Goal: Navigation & Orientation: Find specific page/section

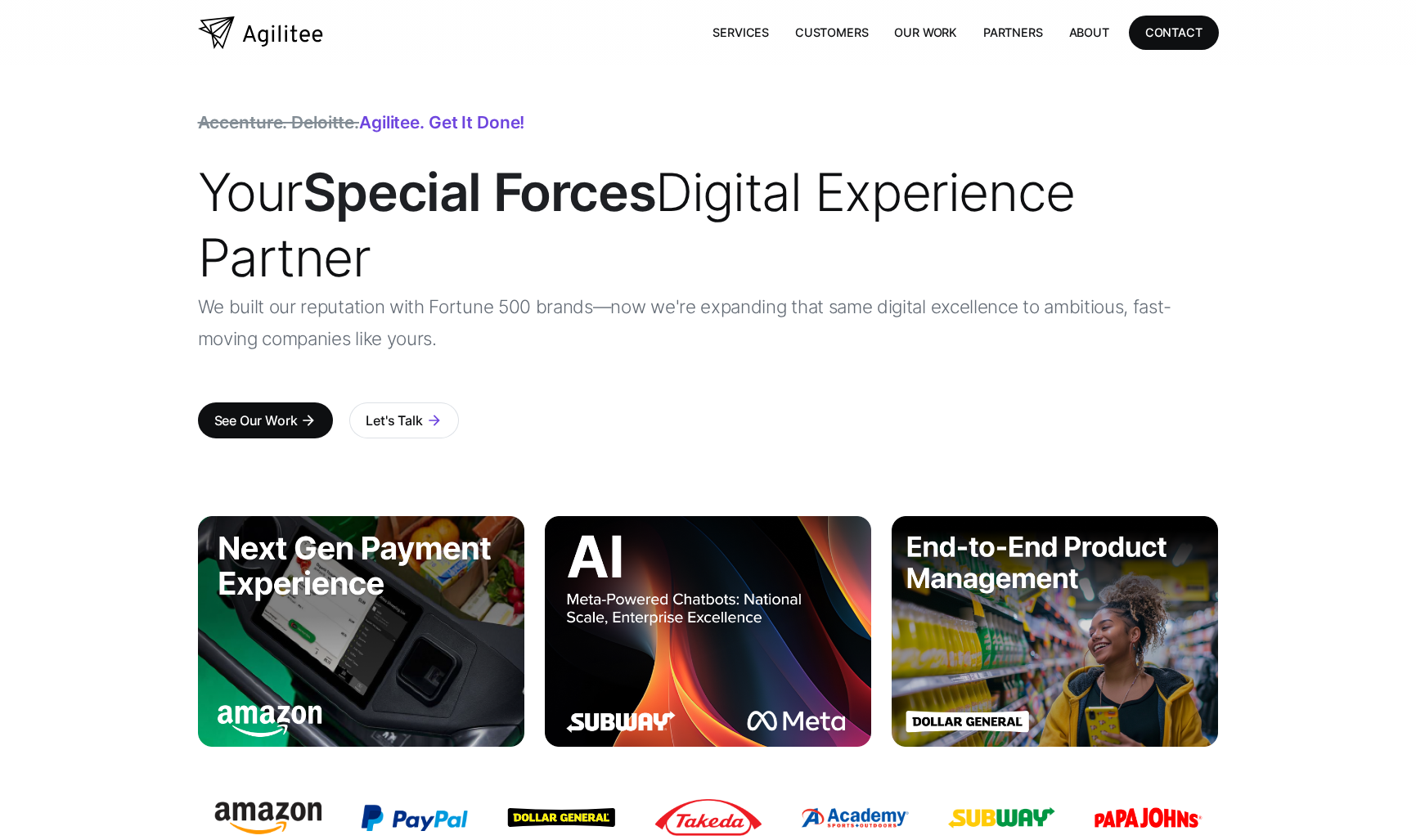
click at [909, 40] on link "Our Work" at bounding box center [926, 32] width 89 height 33
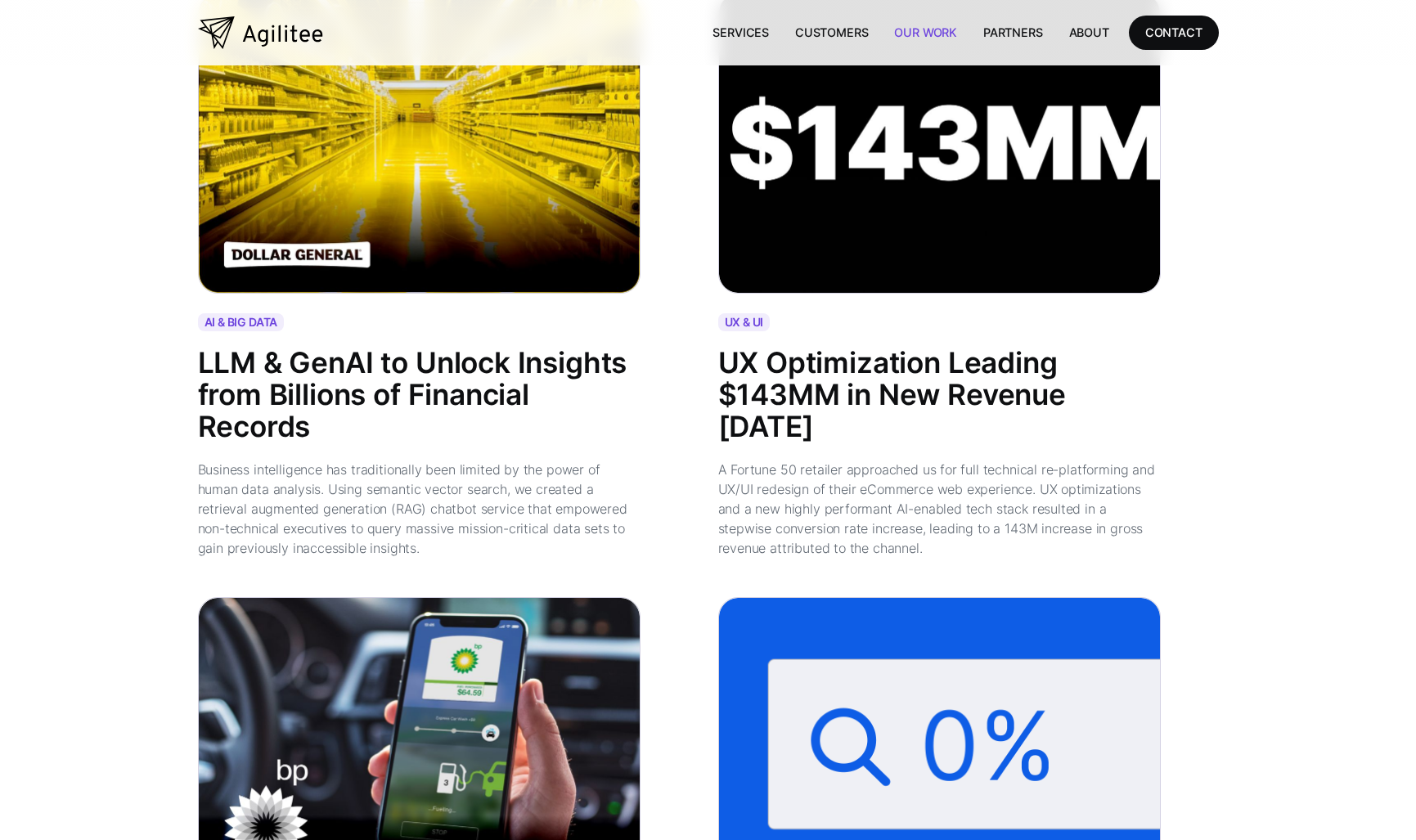
scroll to position [1227, 0]
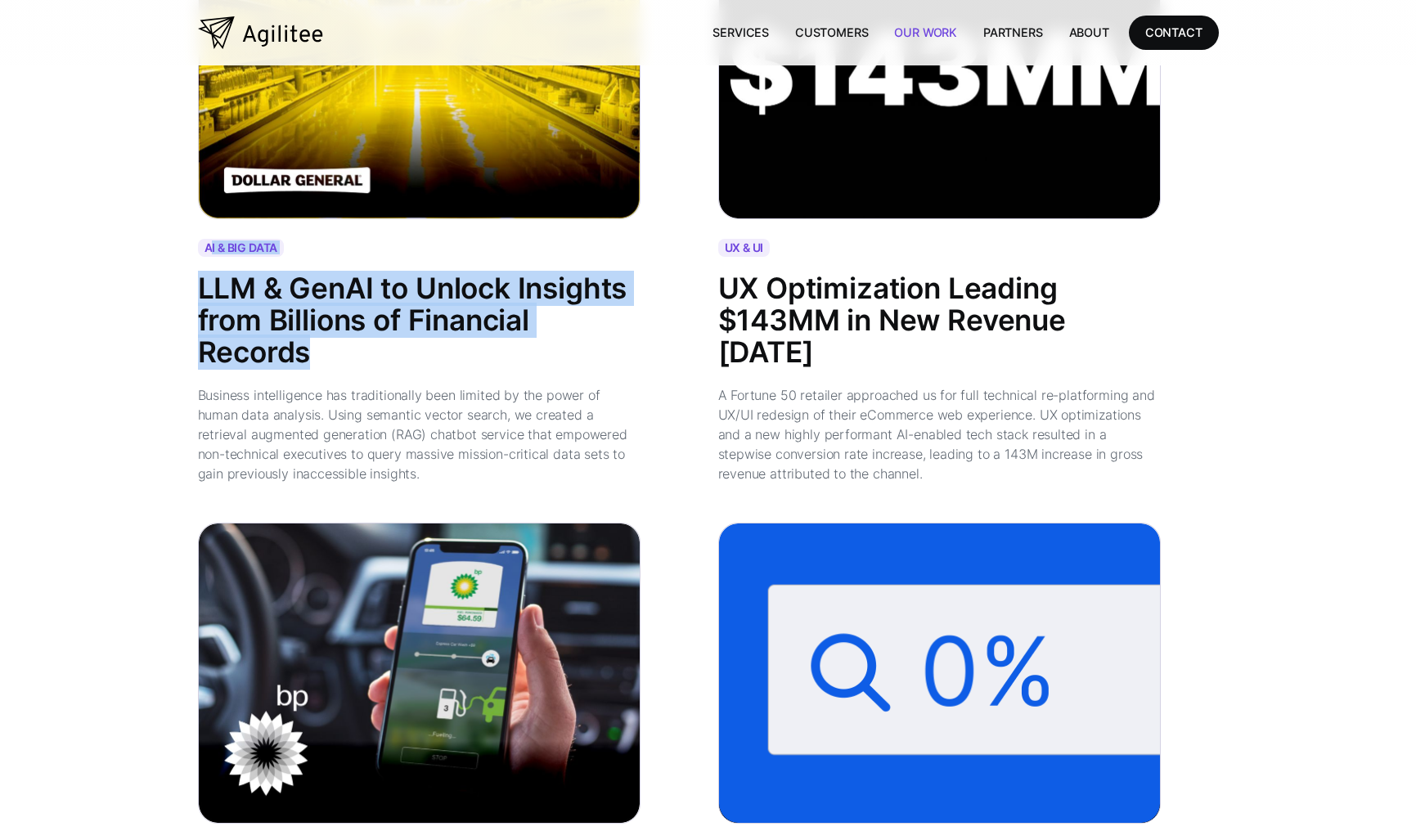
drag, startPoint x: 350, startPoint y: 359, endPoint x: 212, endPoint y: 269, distance: 164.8
click at [212, 269] on div "AI & BIG DATA LLM & GenAI to Unlock Insights from Billions of Financial Records…" at bounding box center [448, 370] width 500 height 263
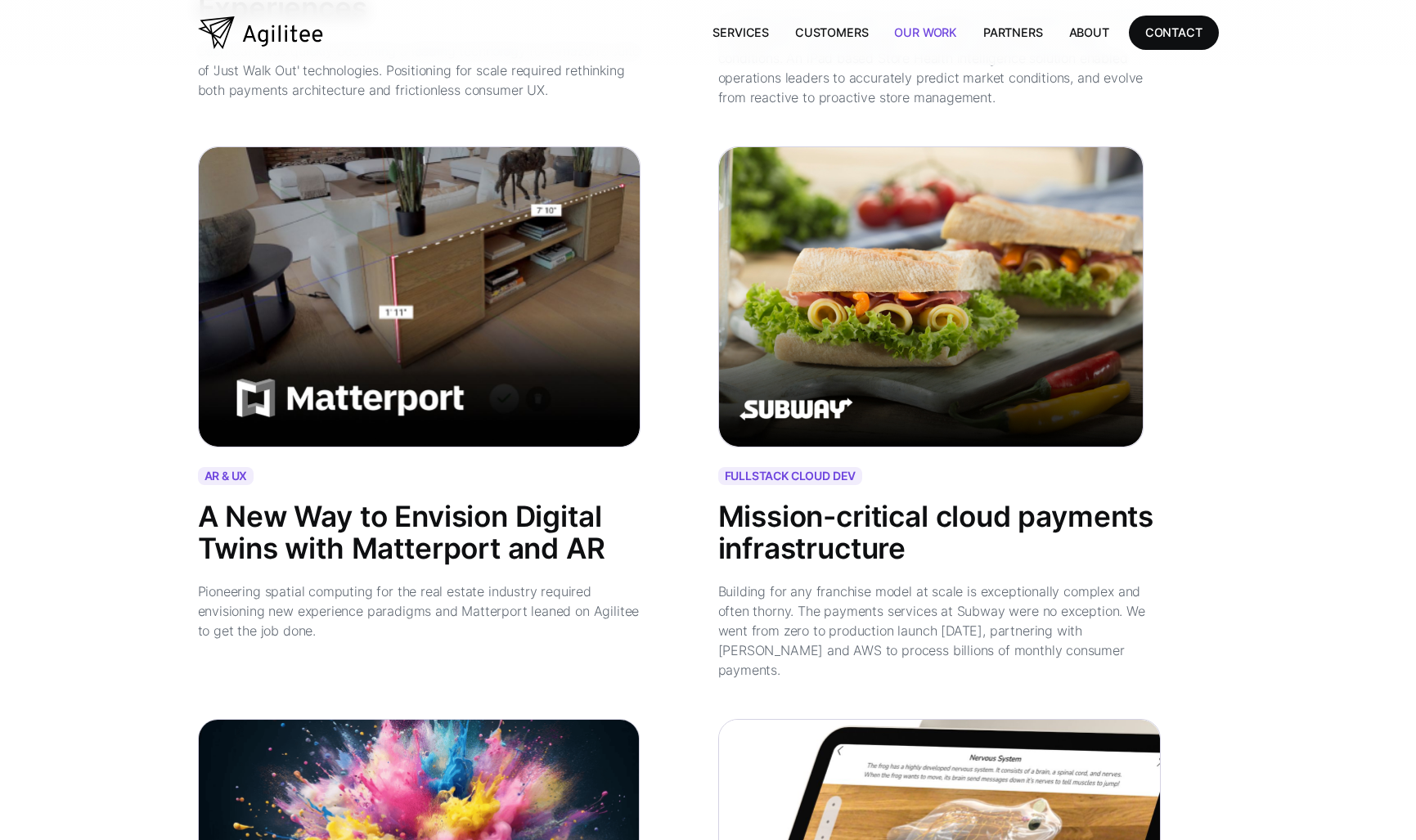
scroll to position [2945, 0]
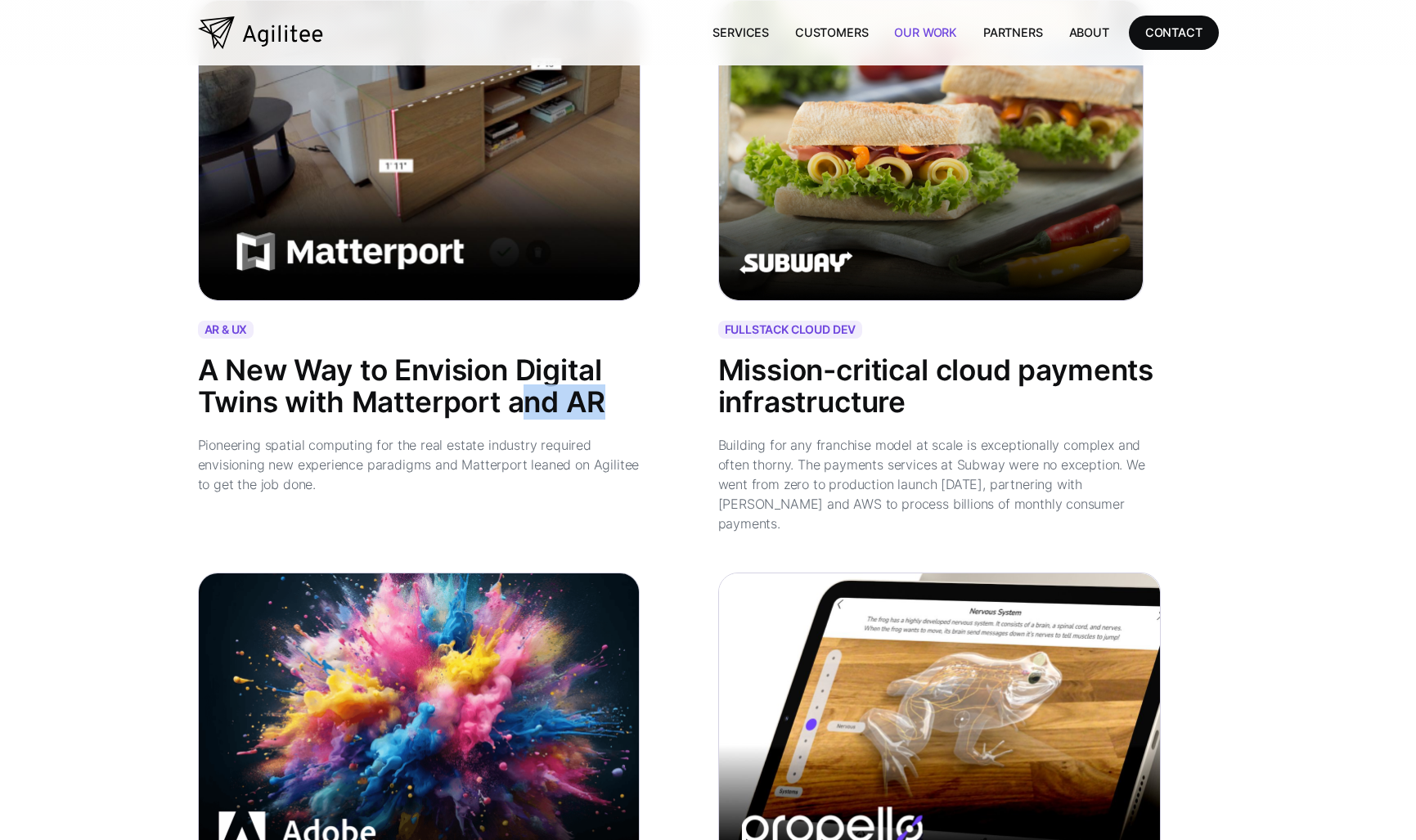
click at [550, 405] on div "A New Way to Envision Digital Twins with Matterport and AR" at bounding box center [420, 387] width 443 height 63
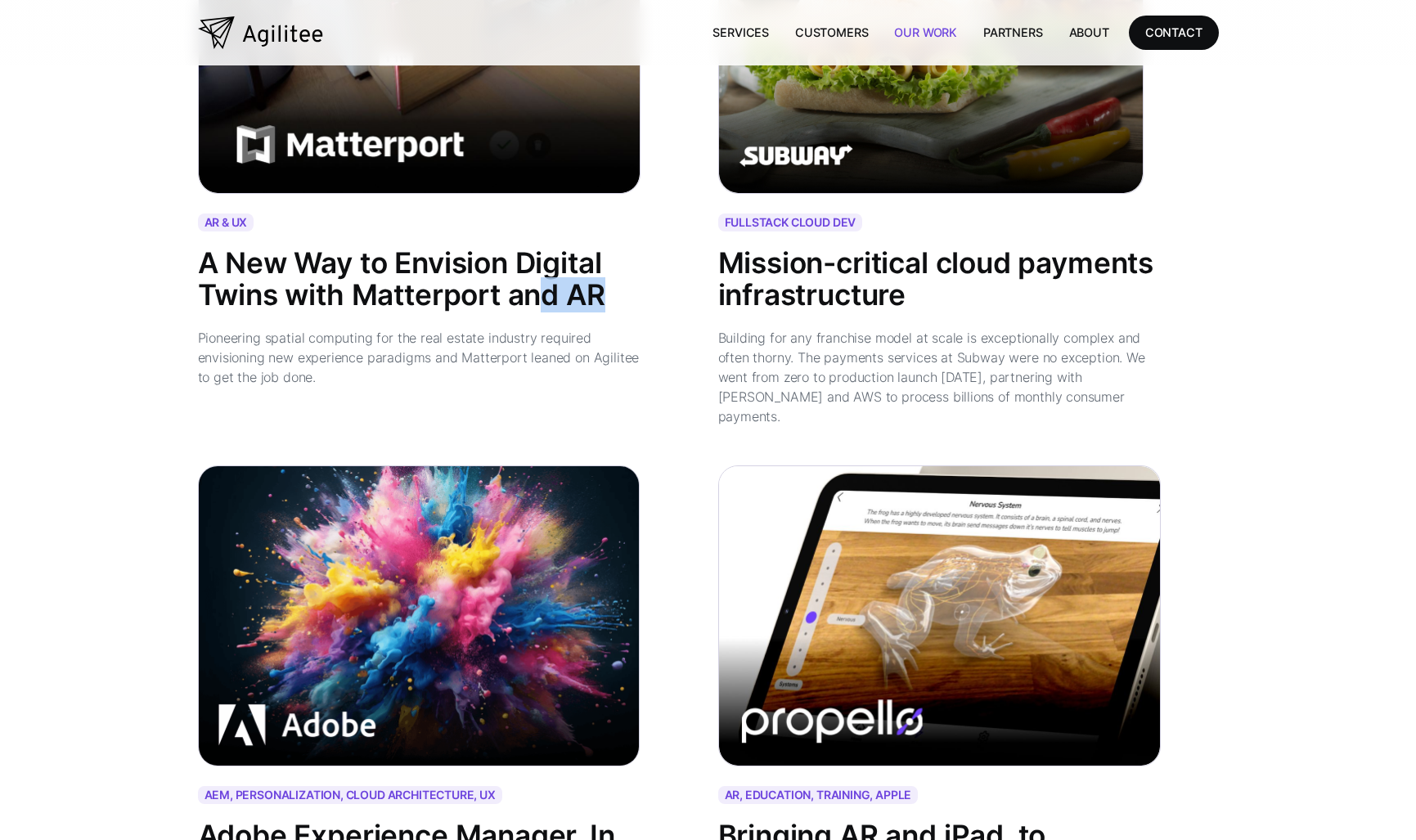
scroll to position [3191, 0]
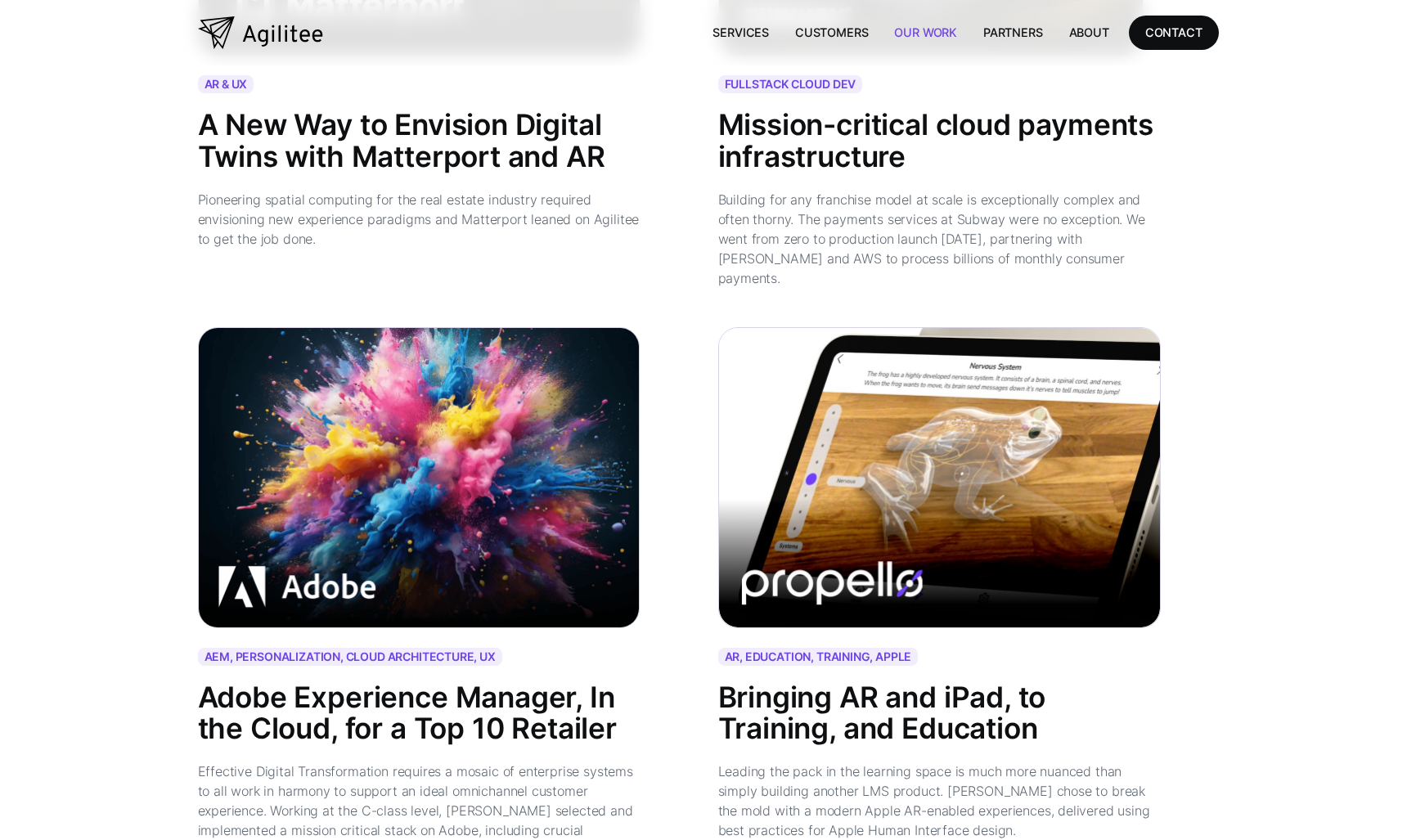
click at [643, 455] on div "AEM, PERSONALIZATION, CLOUD ARCHITECTURE, UX Adobe Experience Manager, In the C…" at bounding box center [448, 613] width 500 height 571
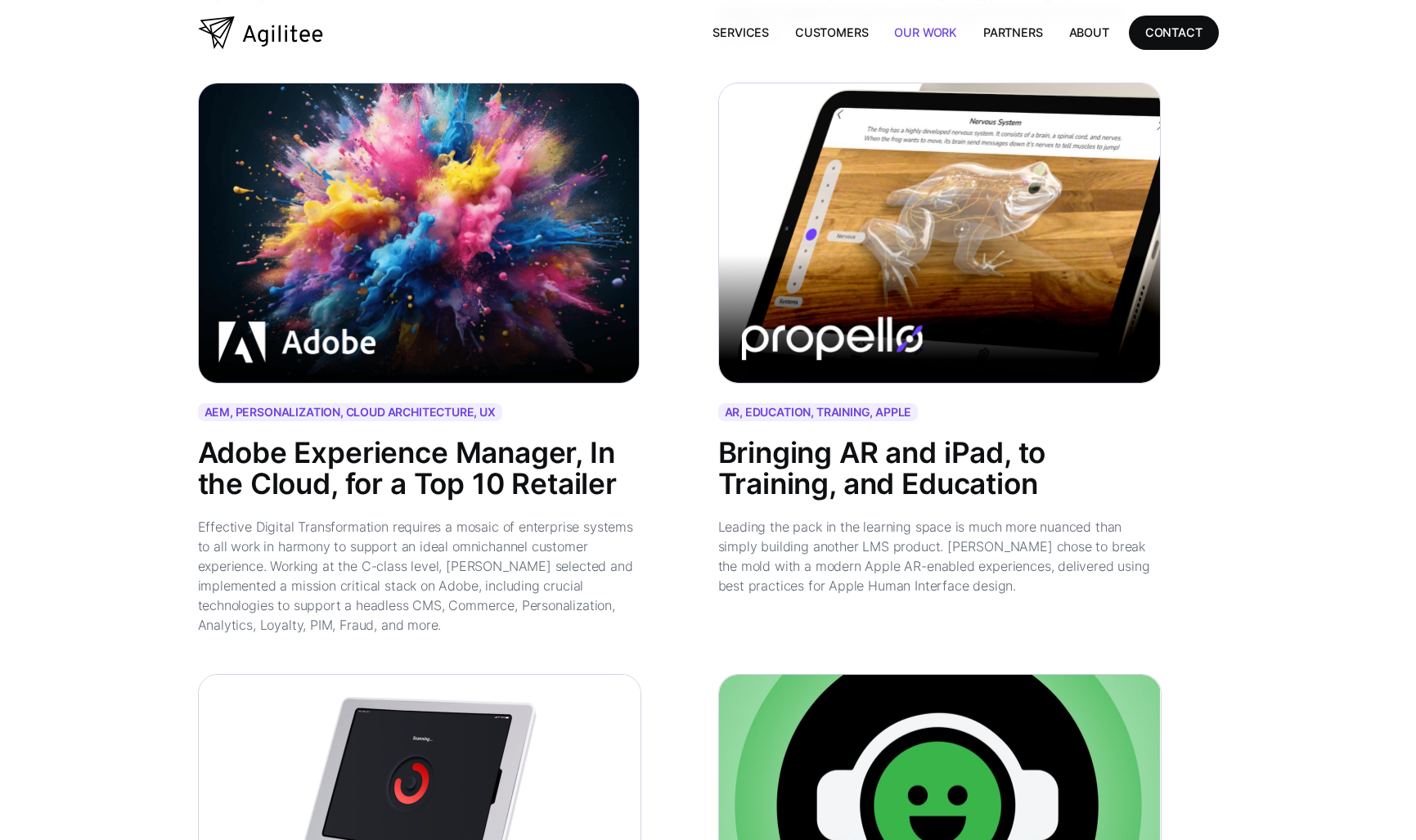
scroll to position [3436, 0]
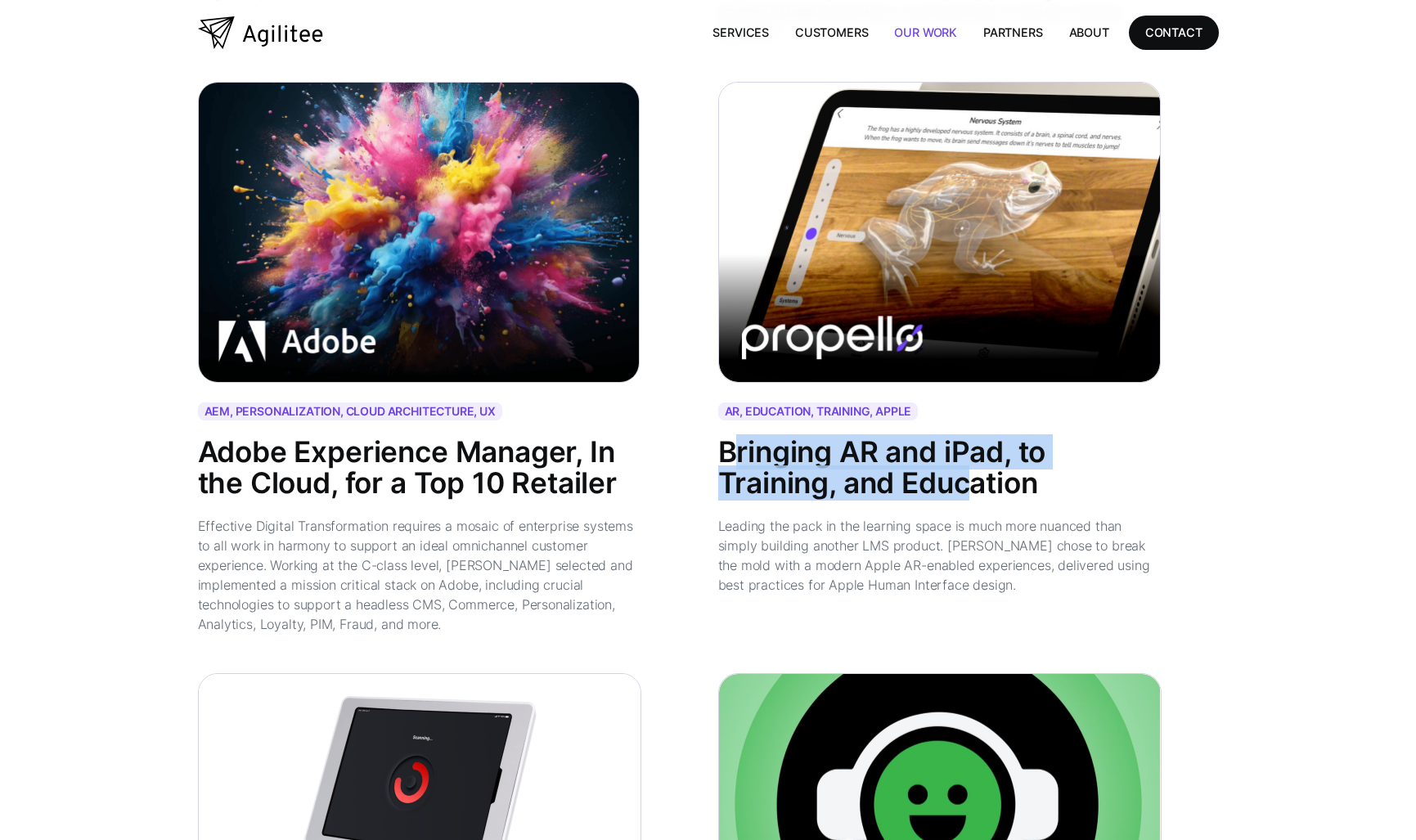
drag, startPoint x: 739, startPoint y: 428, endPoint x: 1004, endPoint y: 479, distance: 269.9
click at [1004, 479] on div "Bringing AR and iPad, to Training, and Education" at bounding box center [940, 469] width 443 height 63
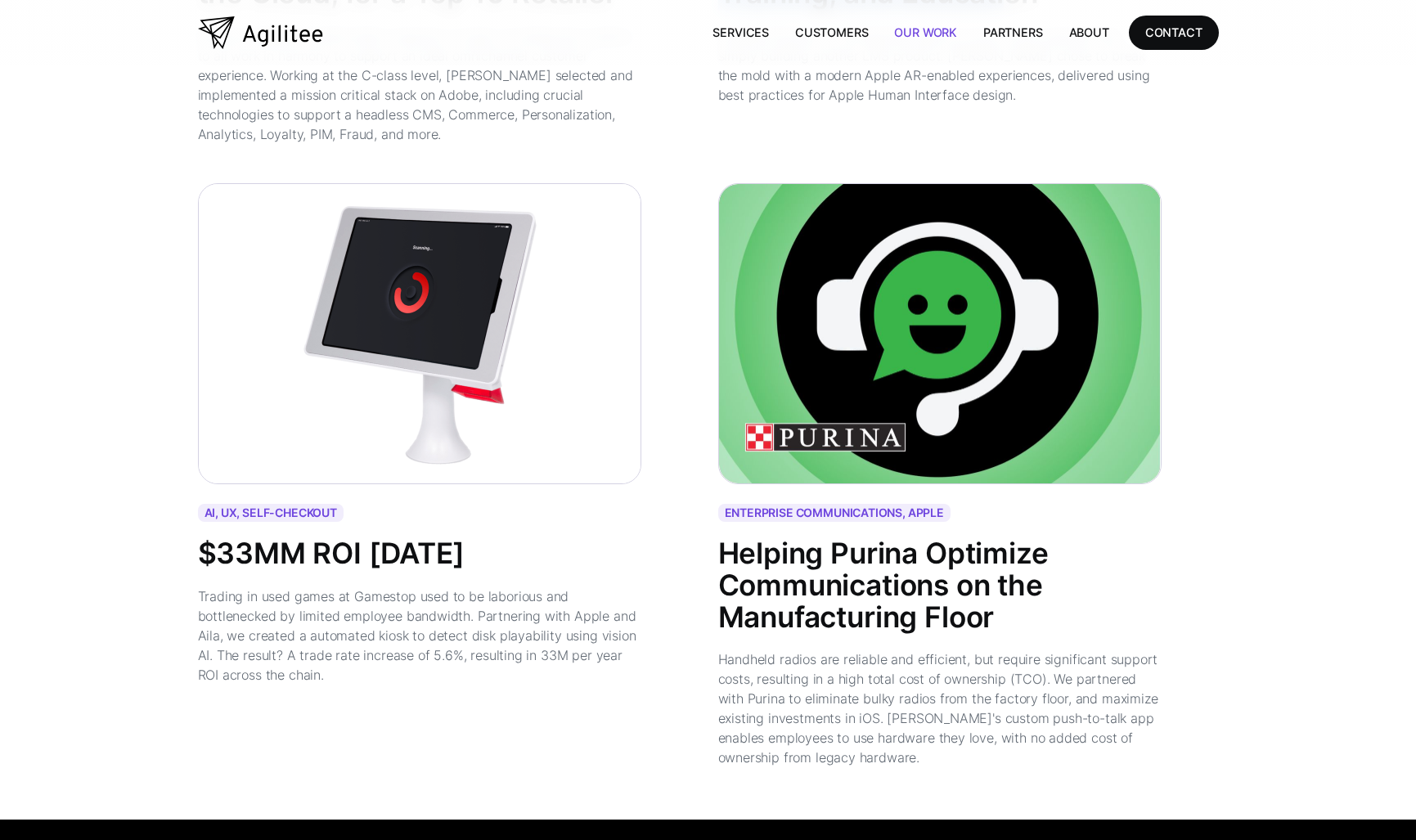
scroll to position [3927, 0]
